Goal: Use online tool/utility: Utilize a website feature to perform a specific function

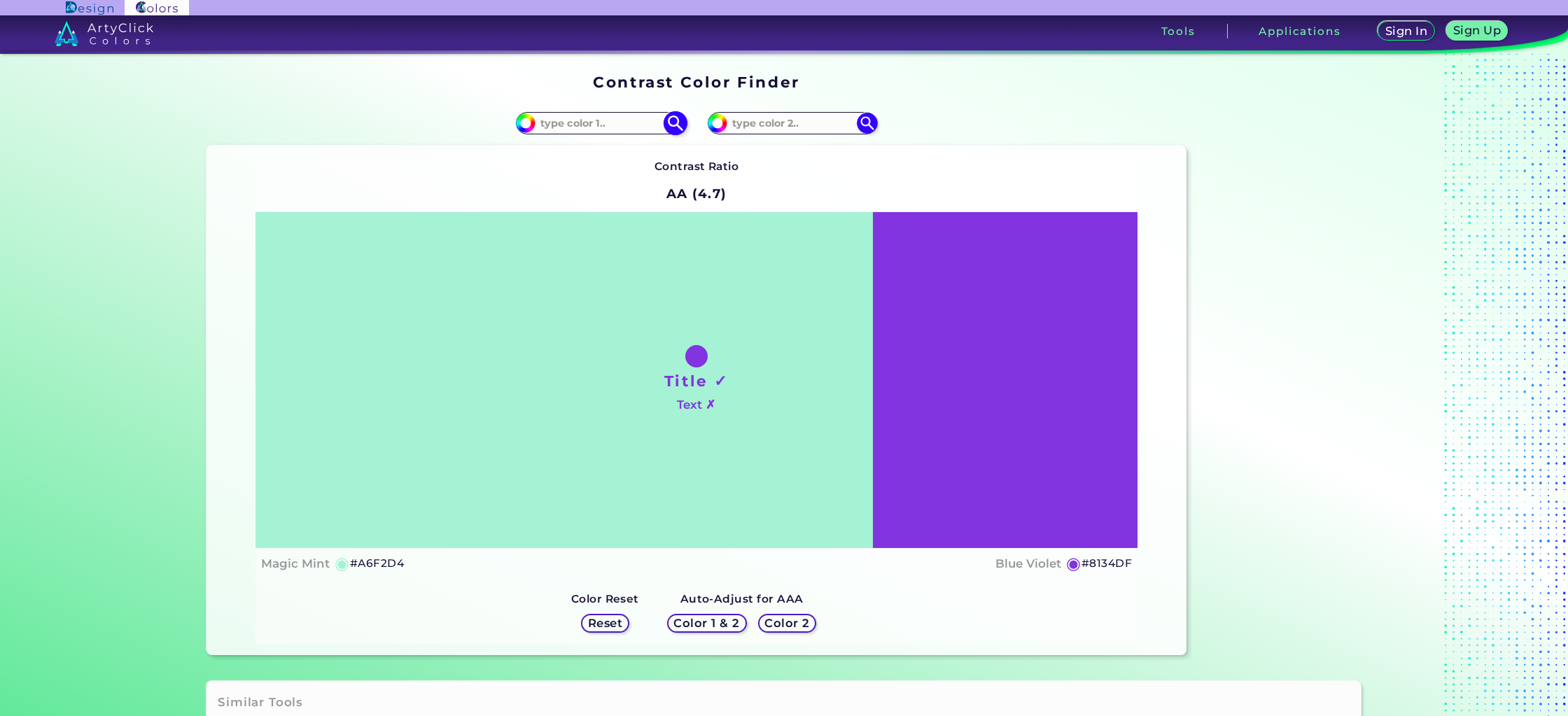
click at [581, 121] on input at bounding box center [601, 122] width 130 height 19
paste input "ffffff"
type input "ffffff"
click at [741, 123] on input at bounding box center [792, 122] width 130 height 19
paste input "2954a0"
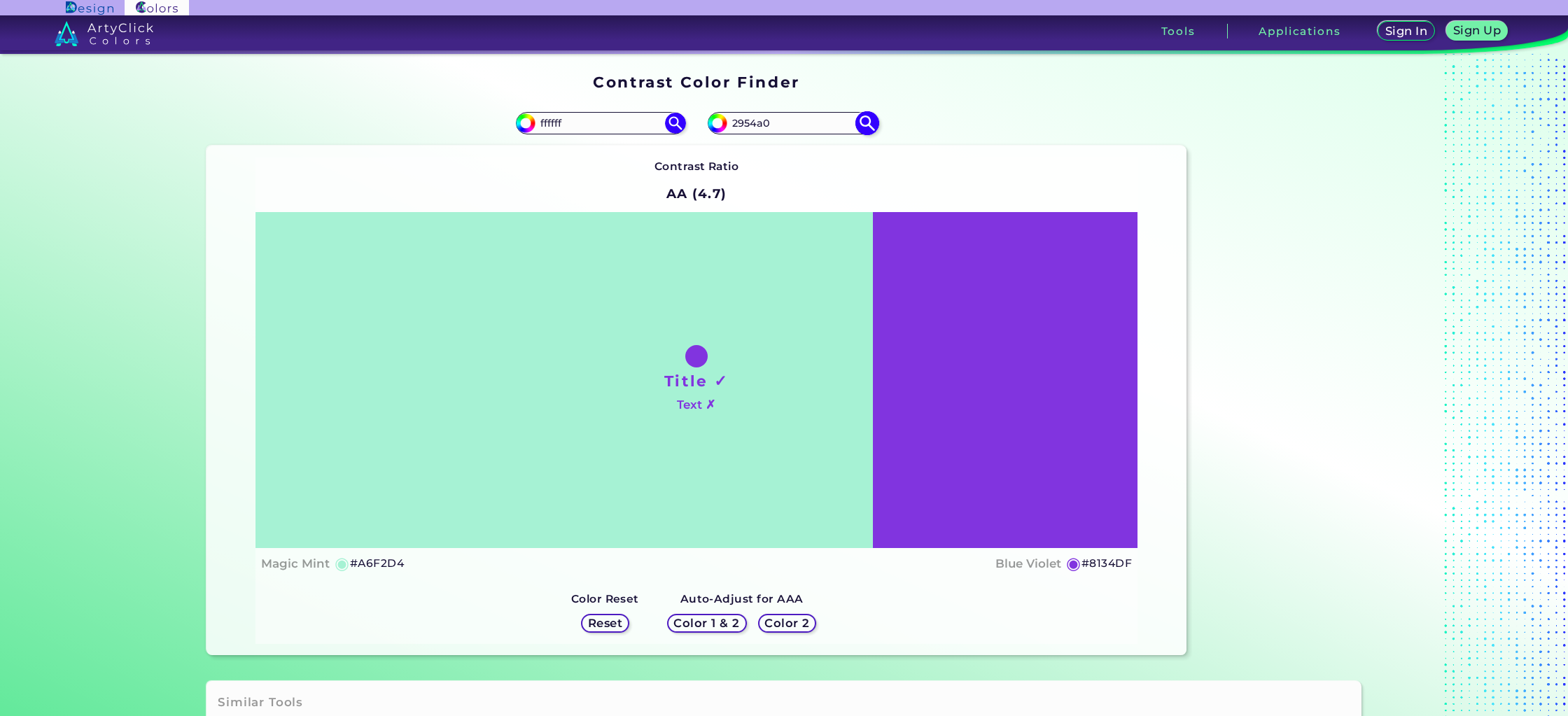
type input "2954a0"
type input "#2954a0"
type input "#2954A0"
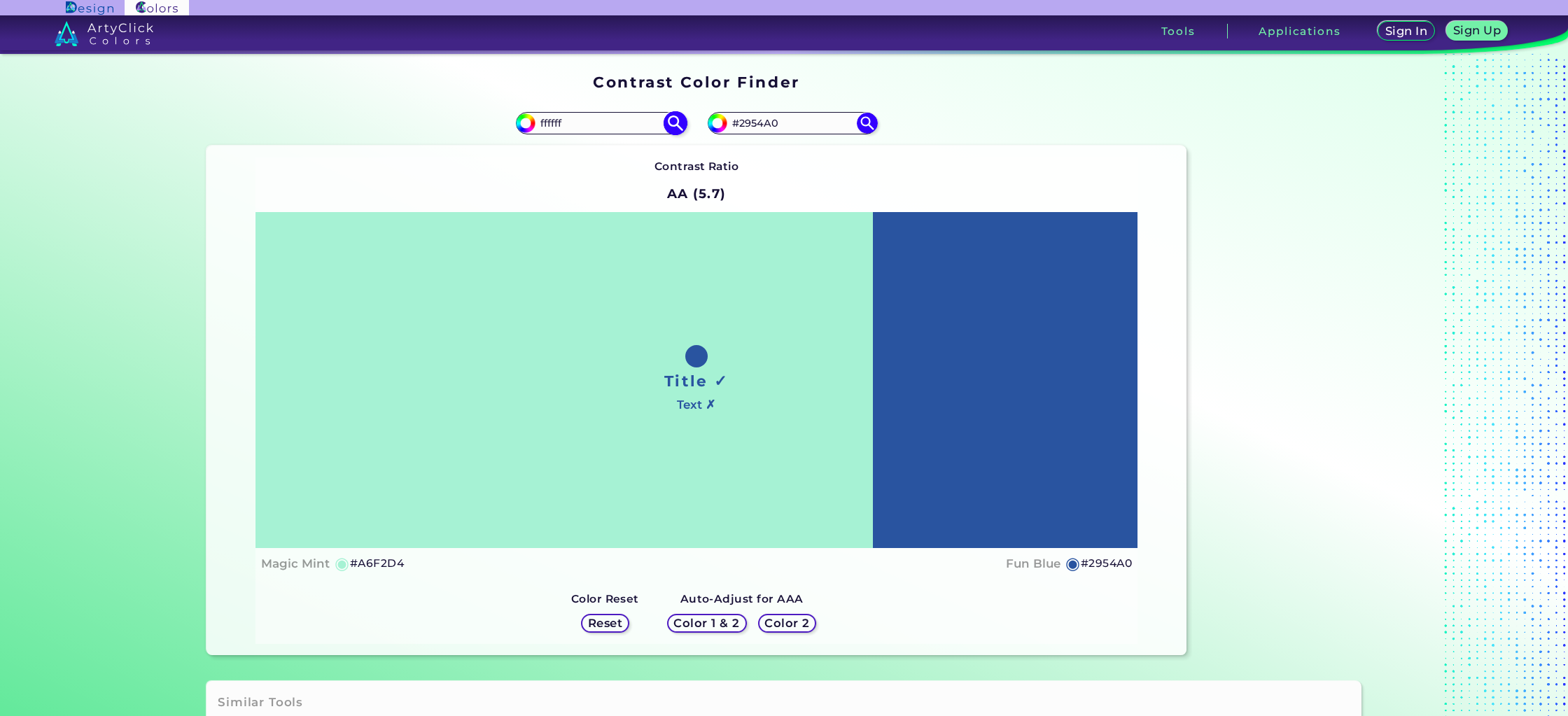
click at [612, 115] on input "ffffff" at bounding box center [601, 122] width 130 height 19
click at [602, 124] on input "ffffff" at bounding box center [601, 122] width 130 height 19
click at [745, 119] on input "#2954A0" at bounding box center [792, 122] width 130 height 19
click at [745, 120] on input "#2954A0" at bounding box center [792, 122] width 130 height 19
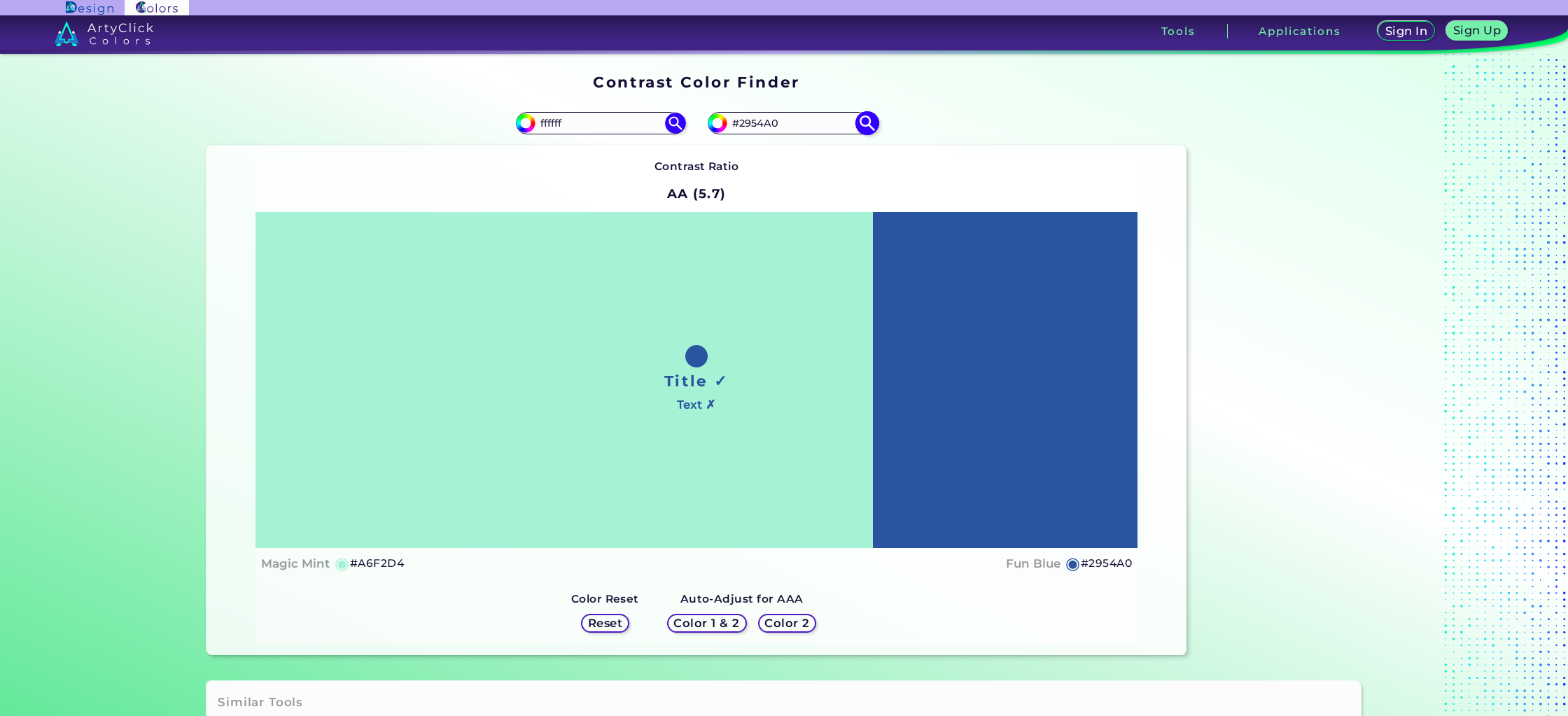
click at [745, 120] on input "#2954A0" at bounding box center [792, 122] width 130 height 19
drag, startPoint x: 405, startPoint y: 562, endPoint x: 355, endPoint y: 571, distance: 50.8
click at [355, 571] on div "Magic Mint ◉ #A6F2D4 Fun Blue ◉ #2954A0" at bounding box center [696, 563] width 871 height 20
copy h5 "A6F2D4"
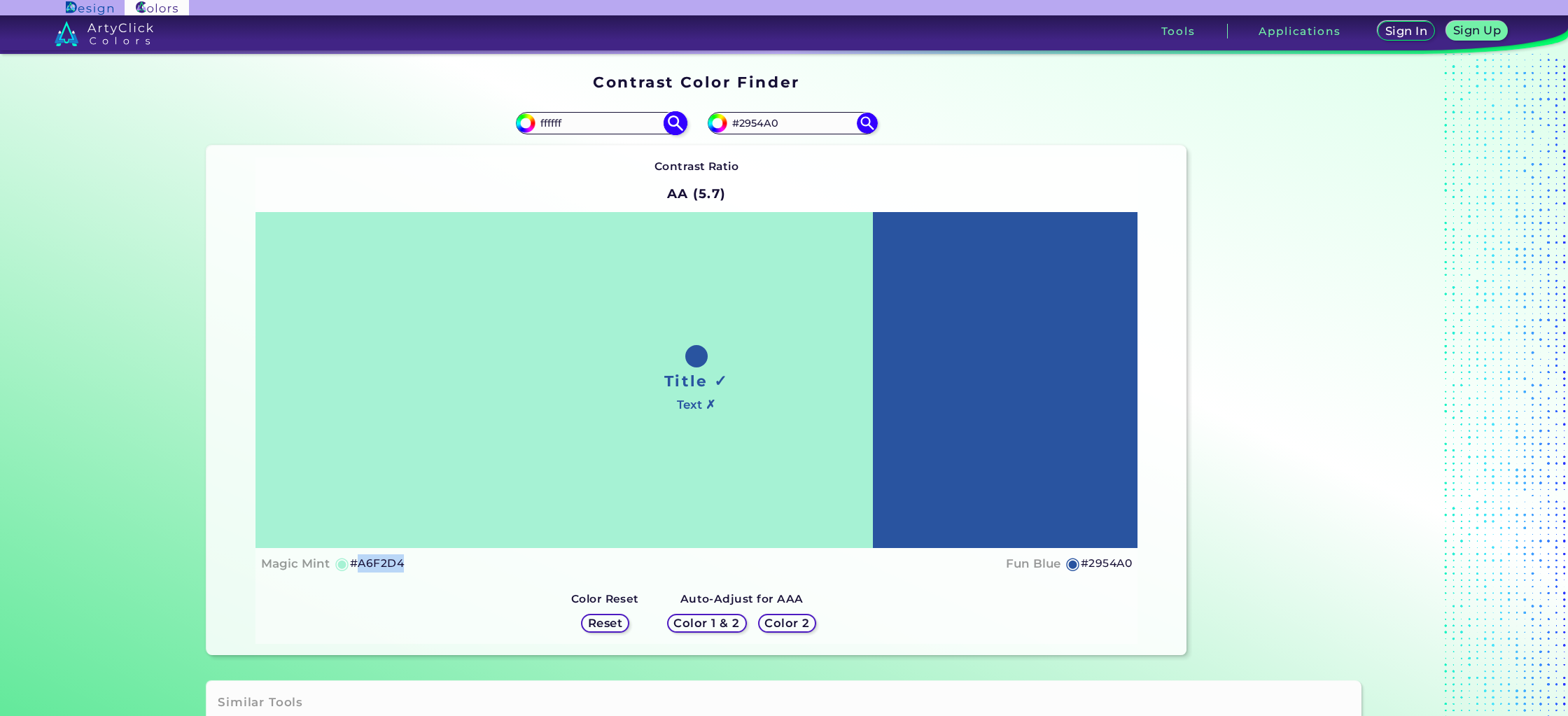
click at [680, 125] on img at bounding box center [675, 123] width 25 height 25
type input "#ffffff"
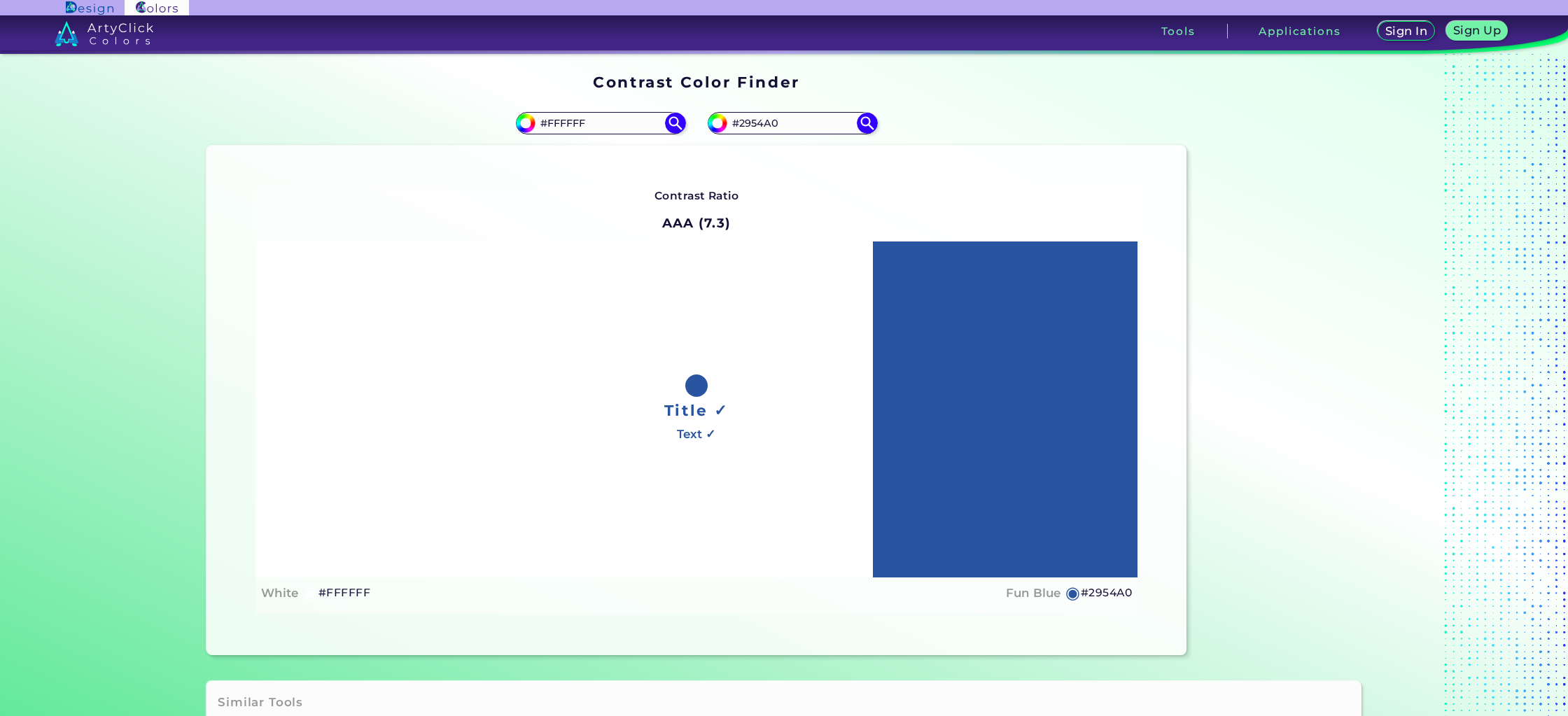
click at [682, 130] on div "#ffffff #FFFFFF" at bounding box center [452, 123] width 490 height 45
click at [677, 124] on img at bounding box center [675, 123] width 25 height 25
click at [674, 124] on img at bounding box center [675, 123] width 25 height 25
click at [578, 121] on input "#FFFFFF" at bounding box center [601, 122] width 130 height 19
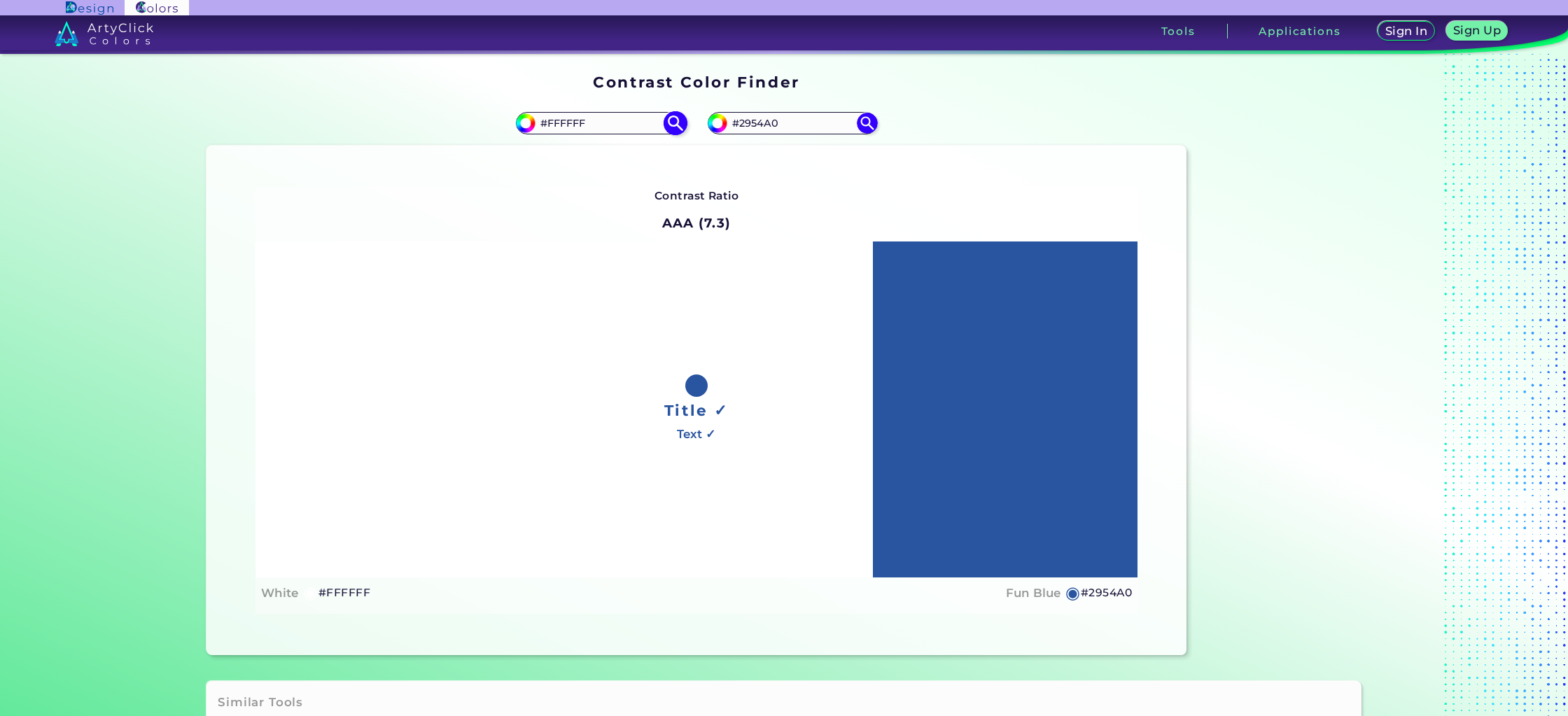
click at [578, 121] on input "#FFFFFF" at bounding box center [601, 122] width 130 height 19
paste input "73aede"
type input "73aede"
click at [673, 125] on img at bounding box center [675, 123] width 25 height 25
type input "#73aede"
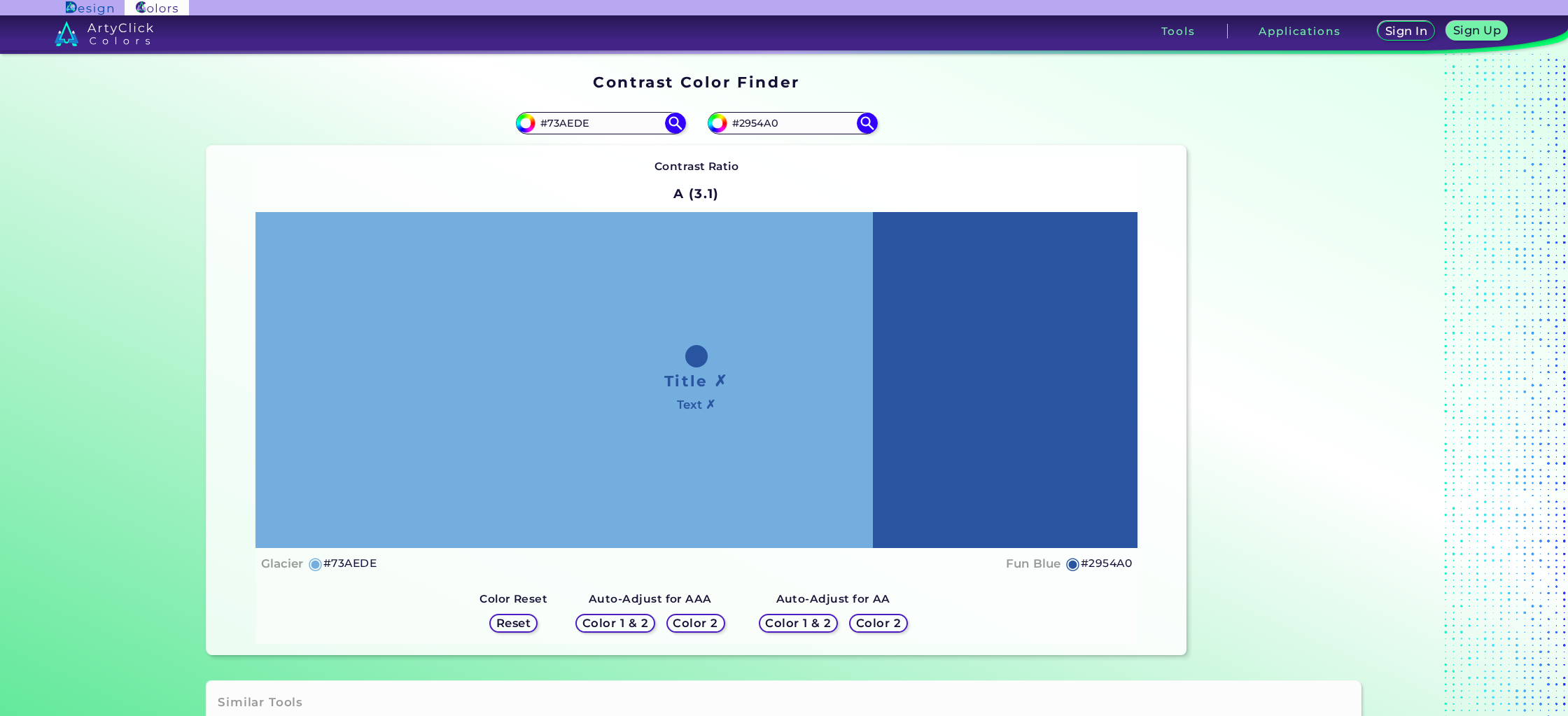
click at [629, 624] on h5 "Color 1 & 2" at bounding box center [616, 623] width 60 height 10
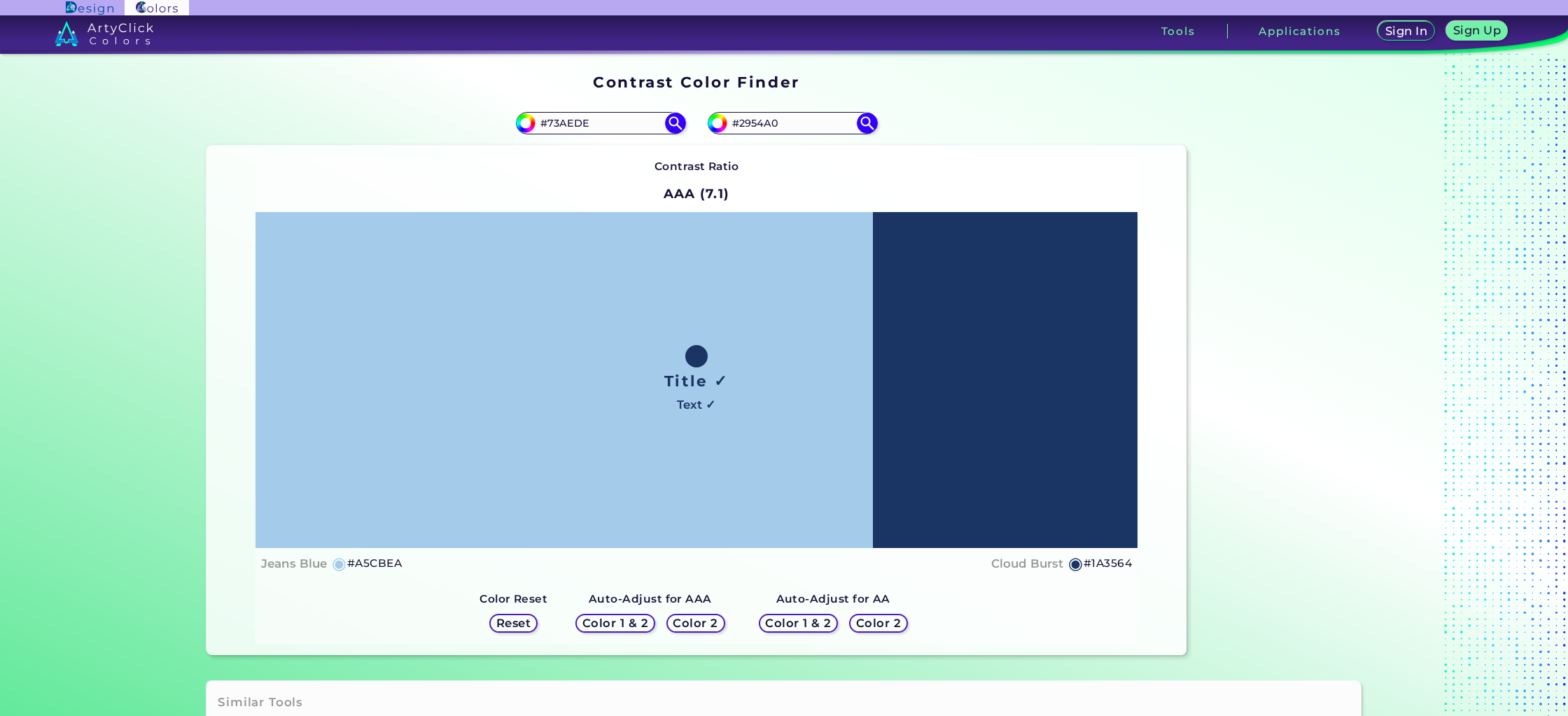
click at [629, 624] on h5 "Color 1 & 2" at bounding box center [616, 623] width 60 height 10
click at [688, 628] on h5 "Color 2" at bounding box center [695, 623] width 40 height 10
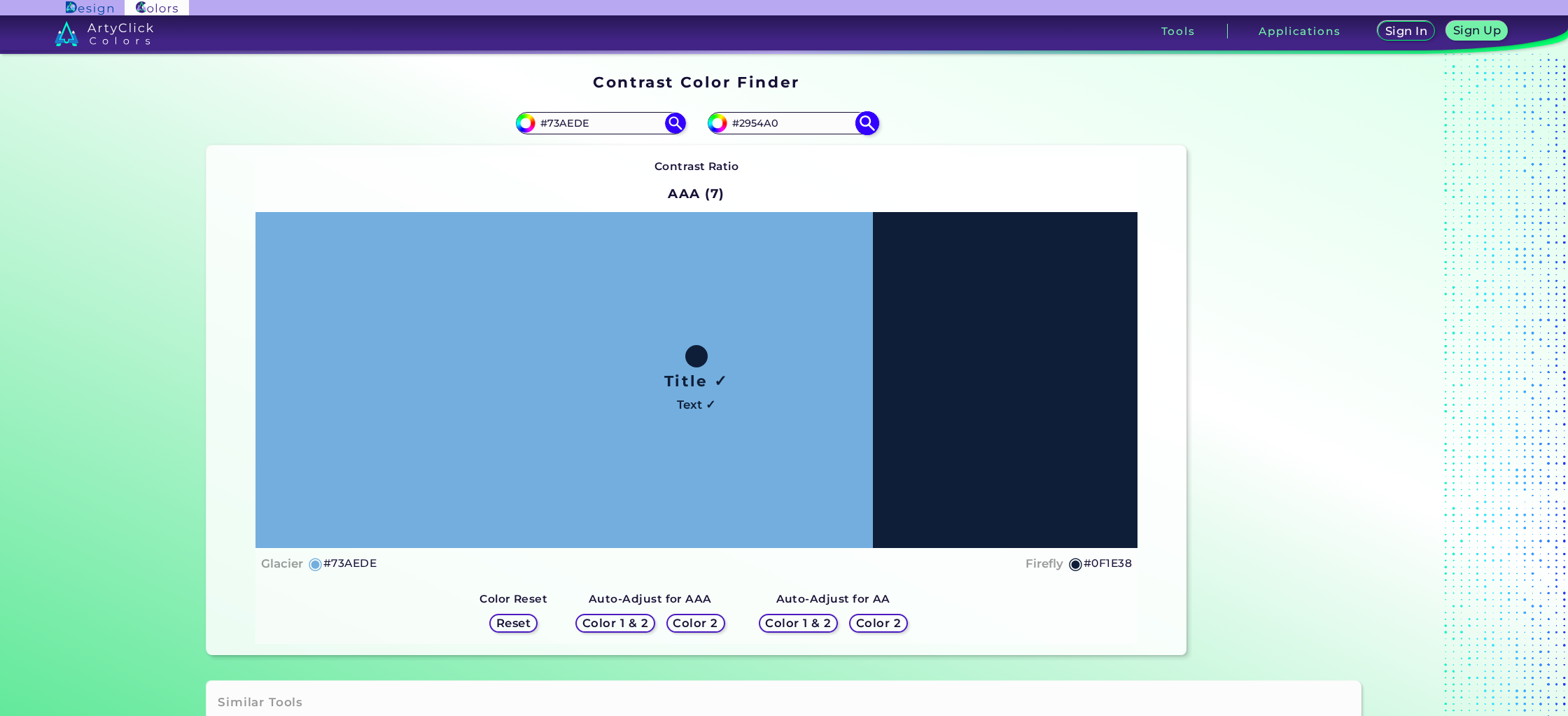
click at [863, 121] on img at bounding box center [867, 123] width 25 height 25
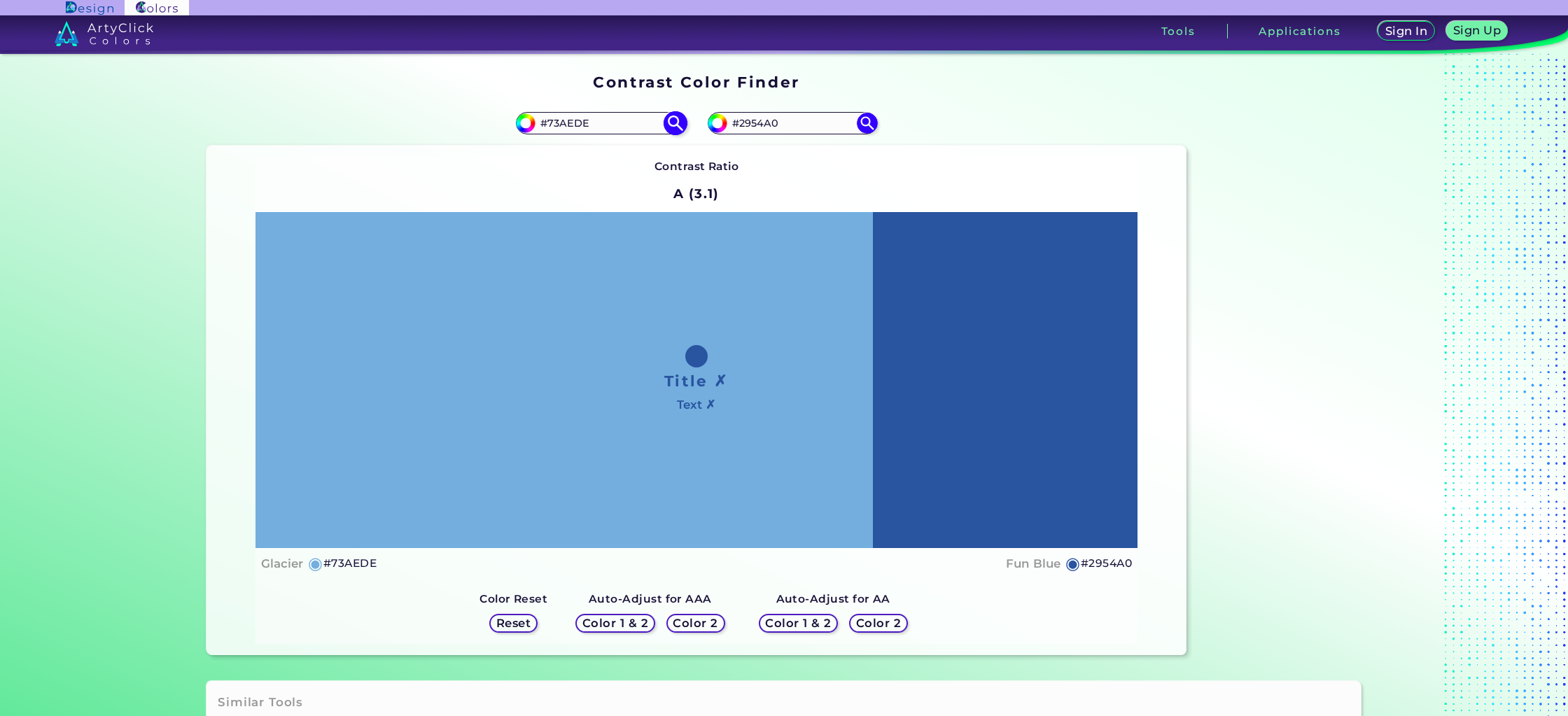
click at [676, 124] on img at bounding box center [675, 123] width 25 height 25
click at [858, 620] on h5 "Color 2" at bounding box center [878, 623] width 42 height 11
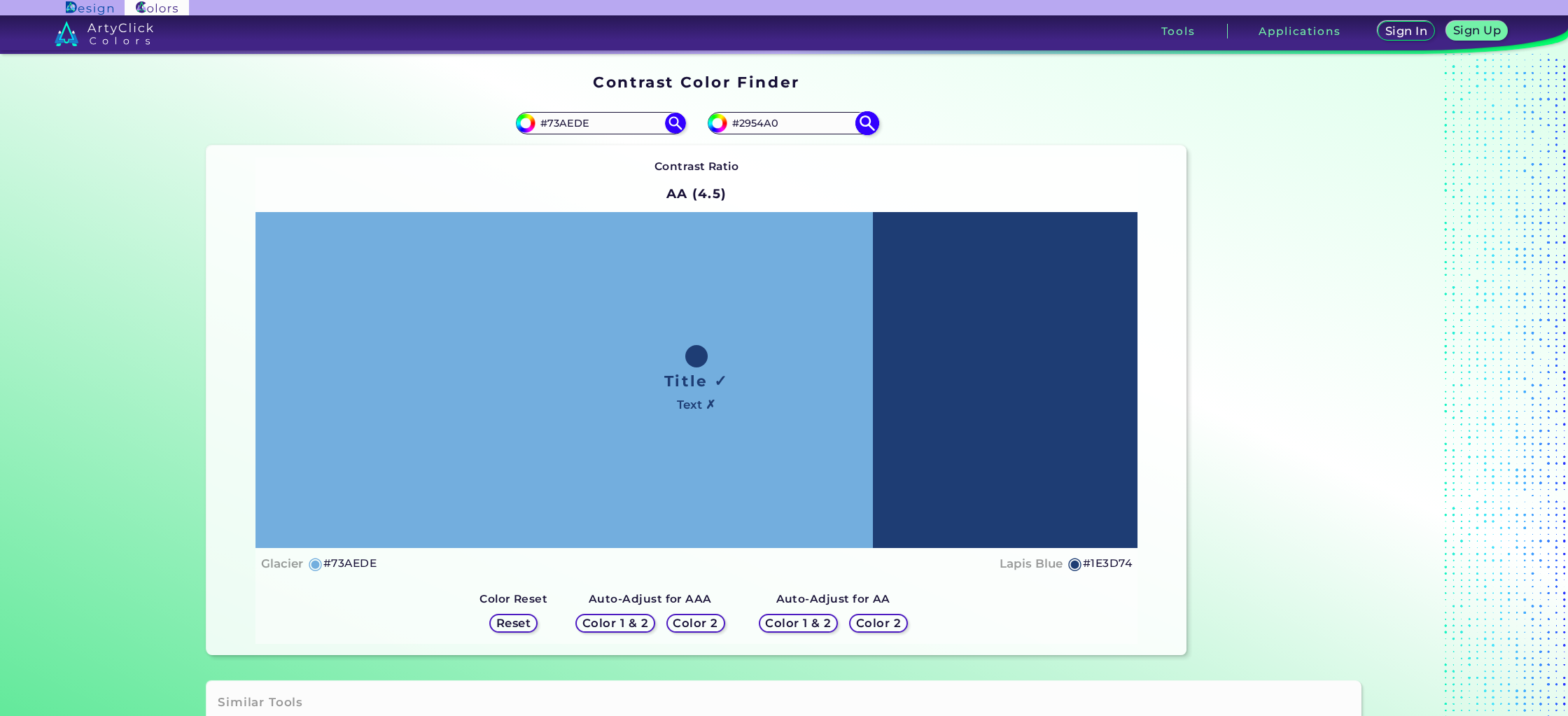
click at [868, 127] on img at bounding box center [867, 123] width 25 height 25
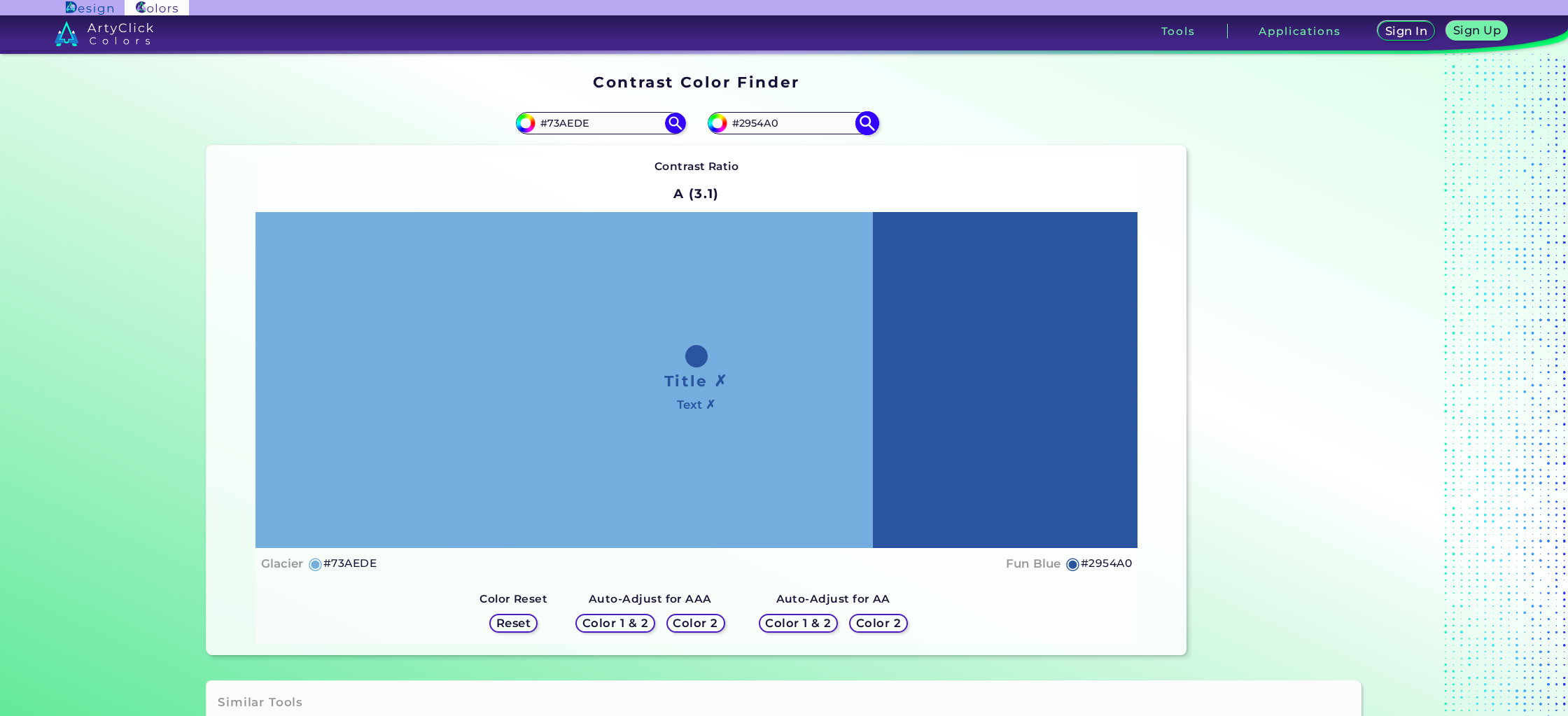
click at [751, 123] on input "#2954A0" at bounding box center [792, 122] width 130 height 19
click at [565, 123] on input "#73AEDE" at bounding box center [601, 122] width 130 height 19
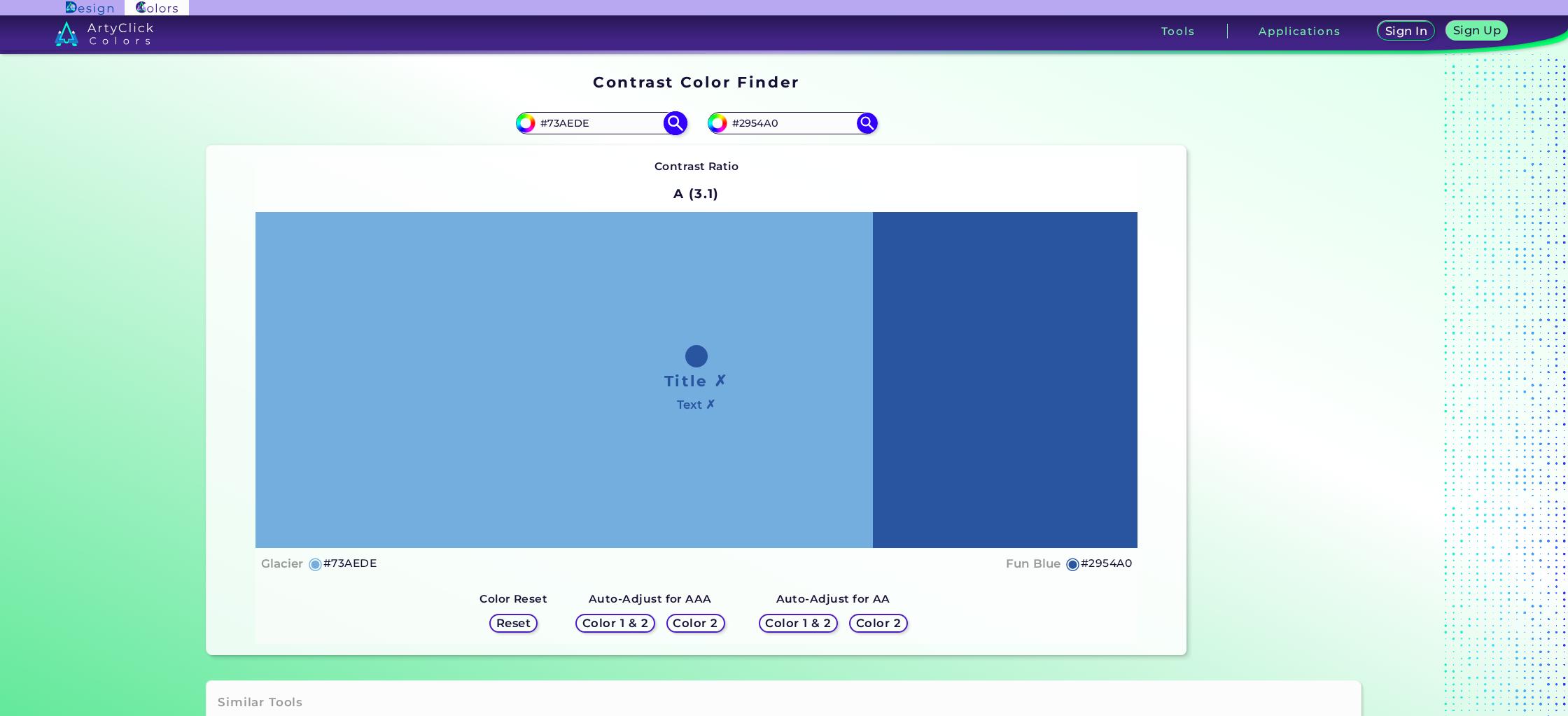
click at [565, 123] on input "#73AEDE" at bounding box center [601, 122] width 130 height 19
paste input "2954A0"
type input "#2954A0"
click at [671, 120] on img at bounding box center [675, 123] width 25 height 25
type input "#2954a0"
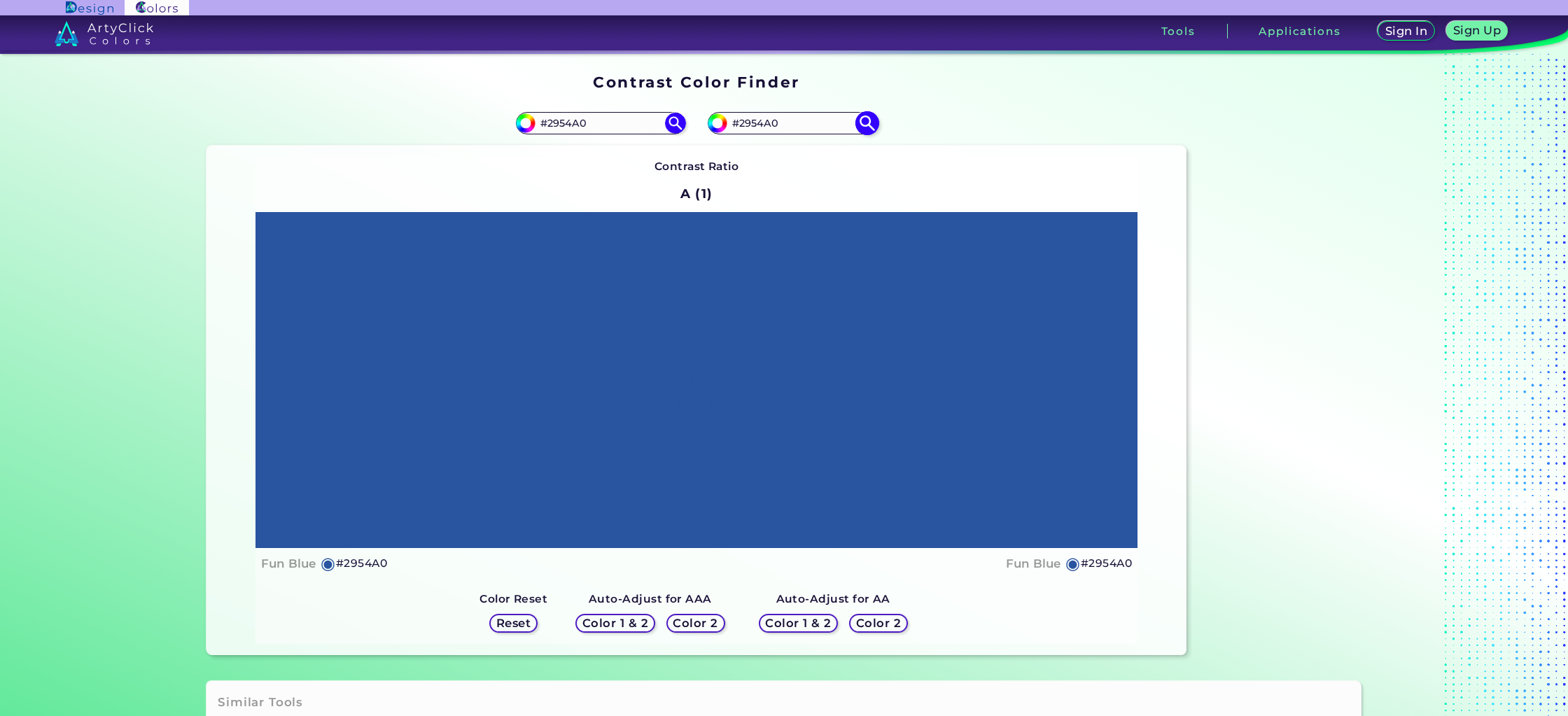
click at [739, 127] on input "#2954A0" at bounding box center [792, 122] width 130 height 19
paste input "73aede"
type input "73aede"
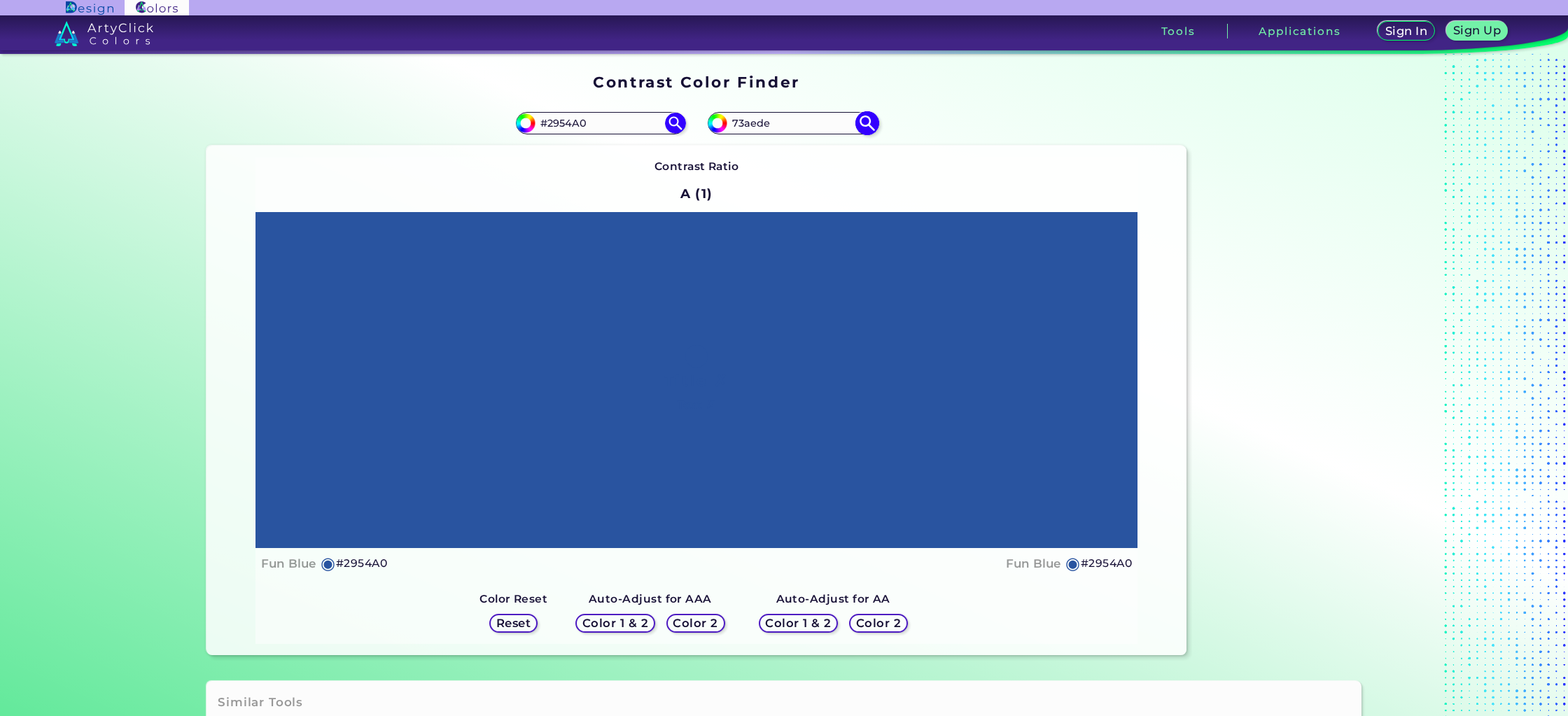
click at [856, 124] on img at bounding box center [867, 123] width 25 height 25
type input "#73aede"
type input "#73AEDE"
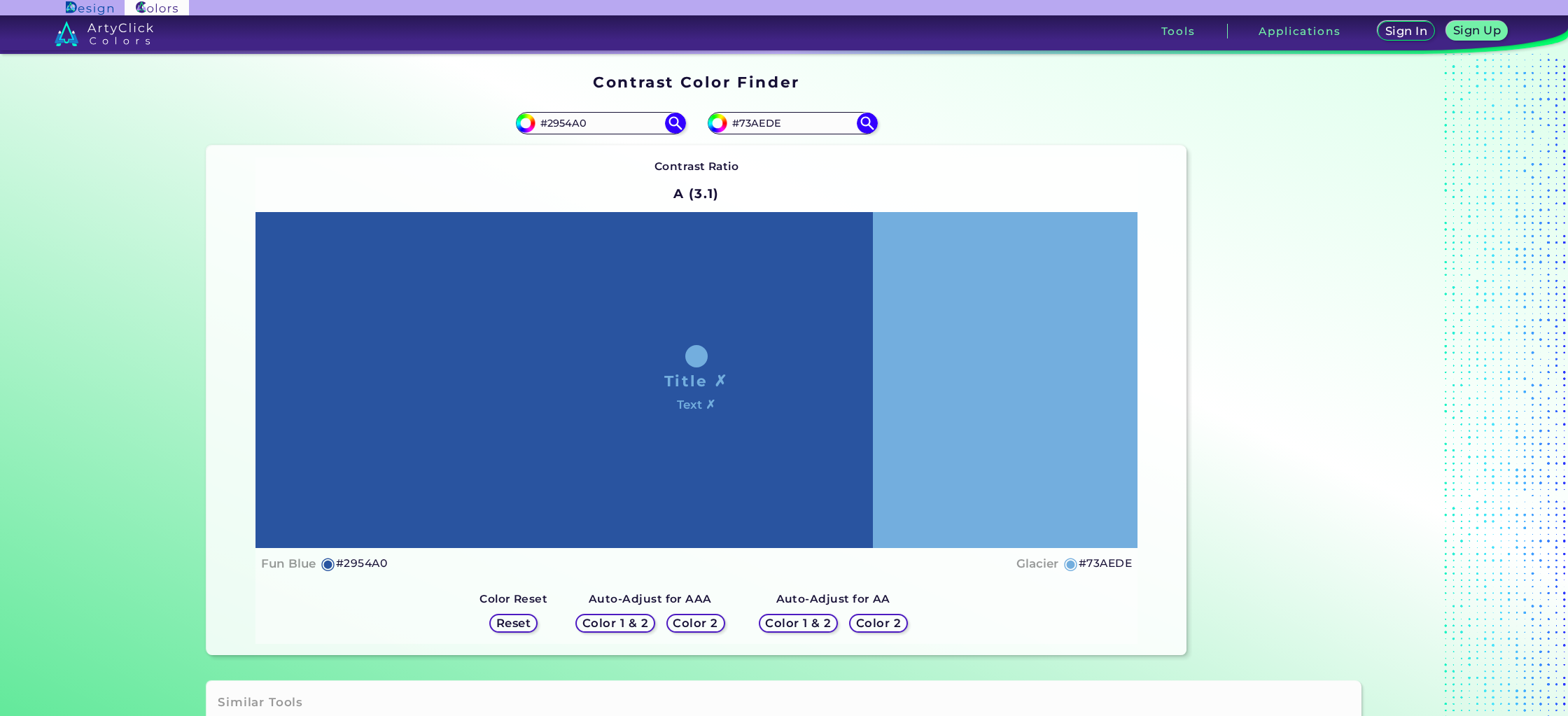
click at [874, 628] on h5 "Color 2" at bounding box center [879, 623] width 40 height 10
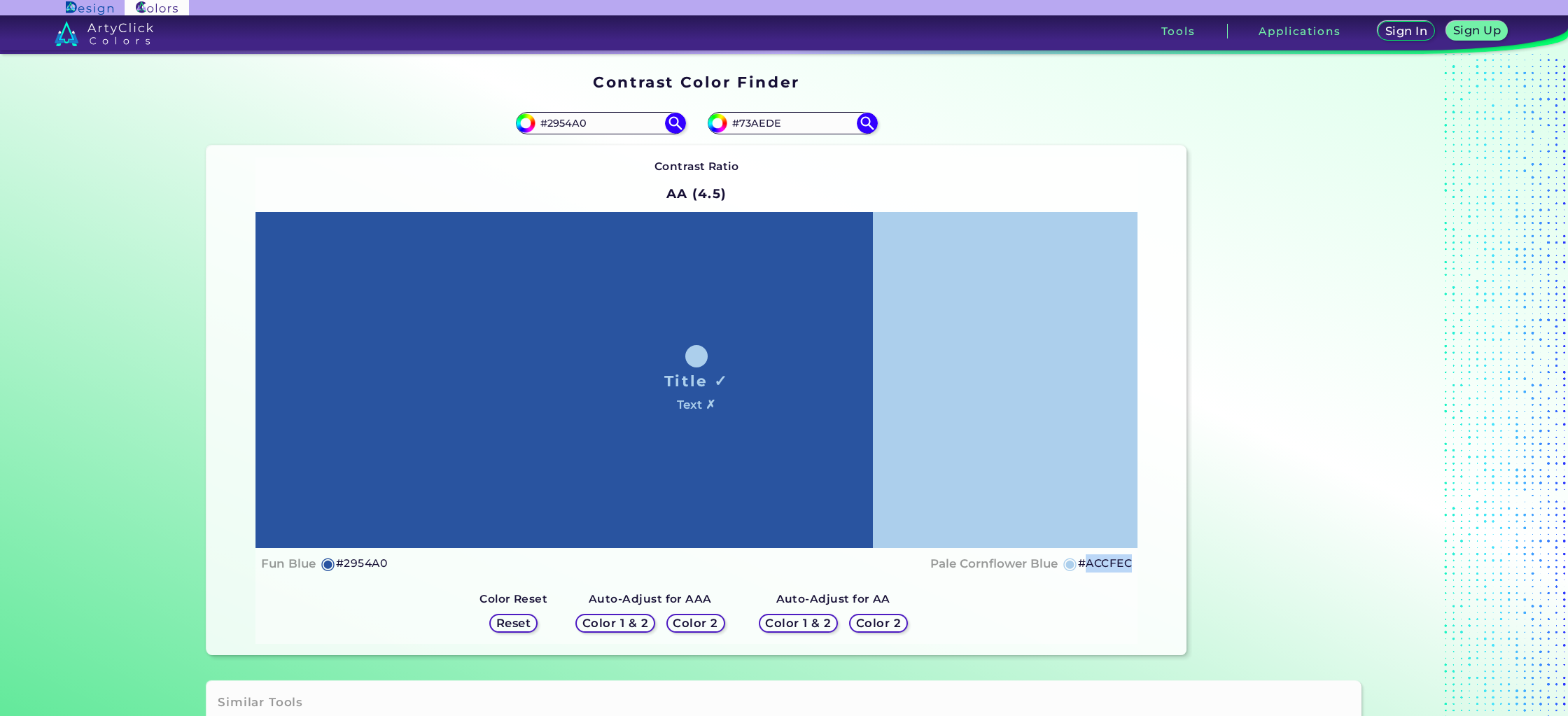
drag, startPoint x: 1081, startPoint y: 565, endPoint x: 1137, endPoint y: 566, distance: 56.0
click at [1137, 566] on div "Contrast Ratio AA (4.5) Title ✓ Text ✗ Fun Blue ◉ #2954A0 Pale Cornflower Blue ◉" at bounding box center [696, 400] width 980 height 510
copy h5 "ACCFEC"
click at [888, 625] on h5 "Color 2" at bounding box center [879, 623] width 40 height 10
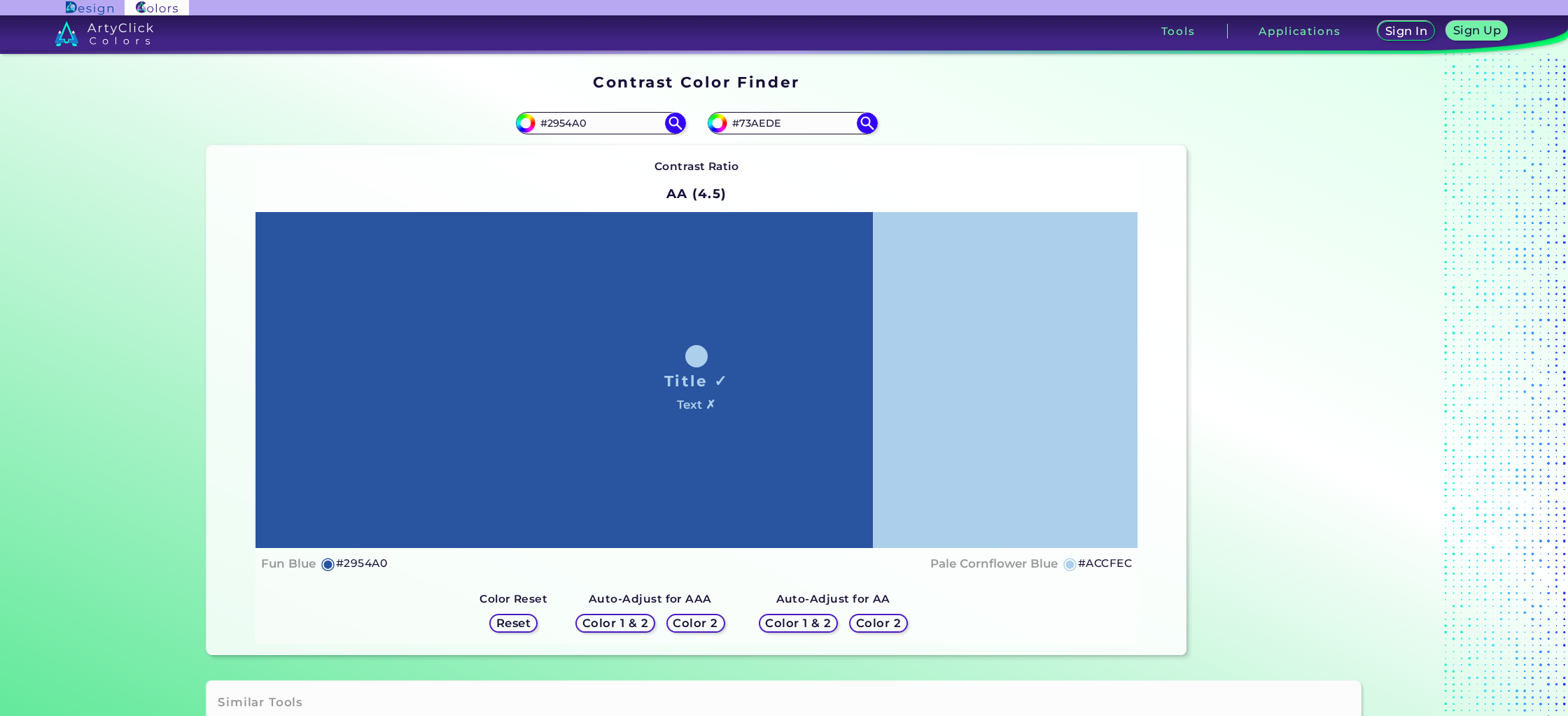
click at [949, 606] on div "Contrast Ratio AA (4.5) Title ✓ Text ✗ Fun Blue ◉ #2954A0 ◉ Reset" at bounding box center [697, 400] width 882 height 487
click at [675, 624] on h5 "Color 2" at bounding box center [695, 623] width 40 height 10
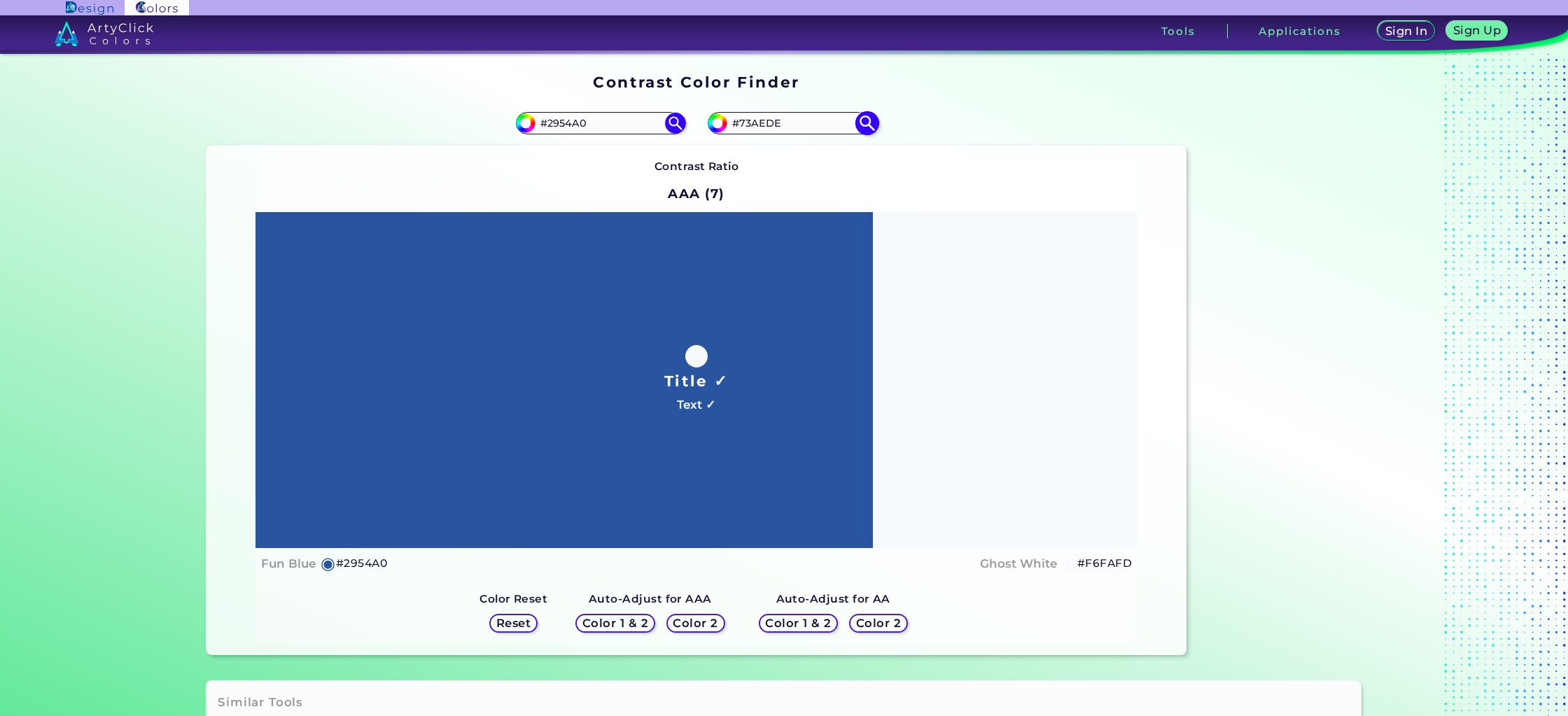
click at [864, 126] on img at bounding box center [867, 123] width 25 height 25
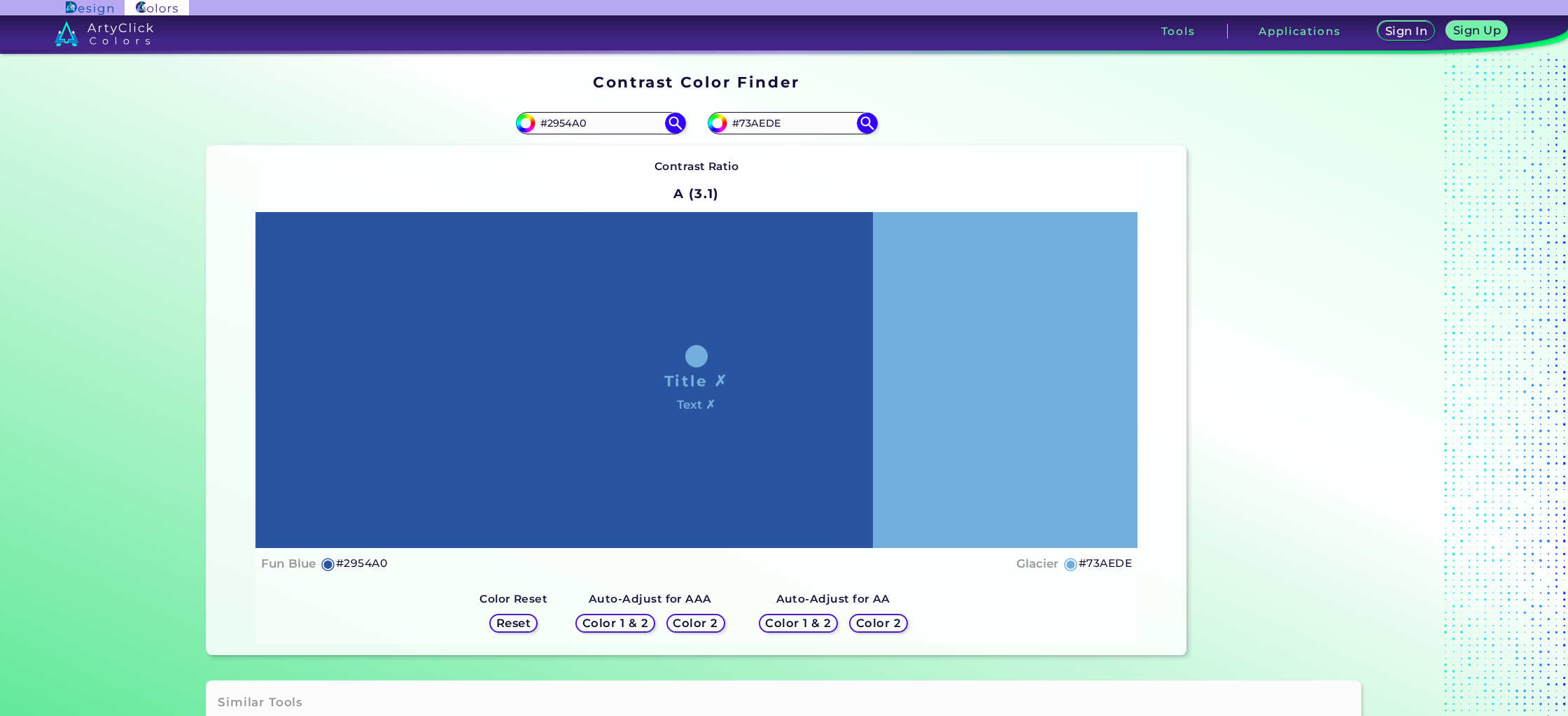
click at [972, 152] on div "Contrast Ratio A (3.1) Title ✗ Text ✗ Fun Blue ◉ #2954A0 Glacier ◉ #73AEDE Colo…" at bounding box center [696, 400] width 980 height 510
